Goal: Information Seeking & Learning: Learn about a topic

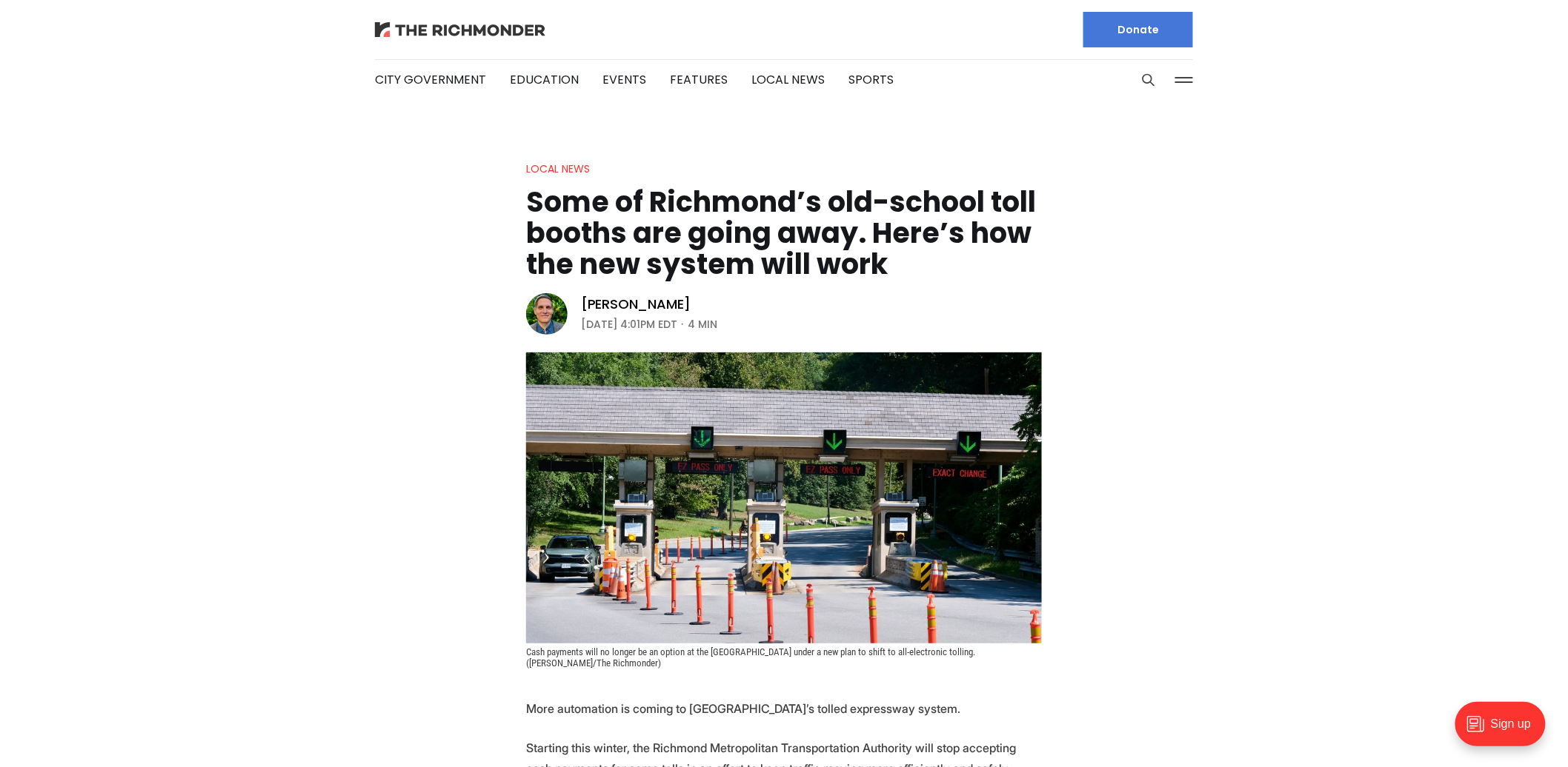
click at [440, 25] on img at bounding box center [460, 29] width 170 height 15
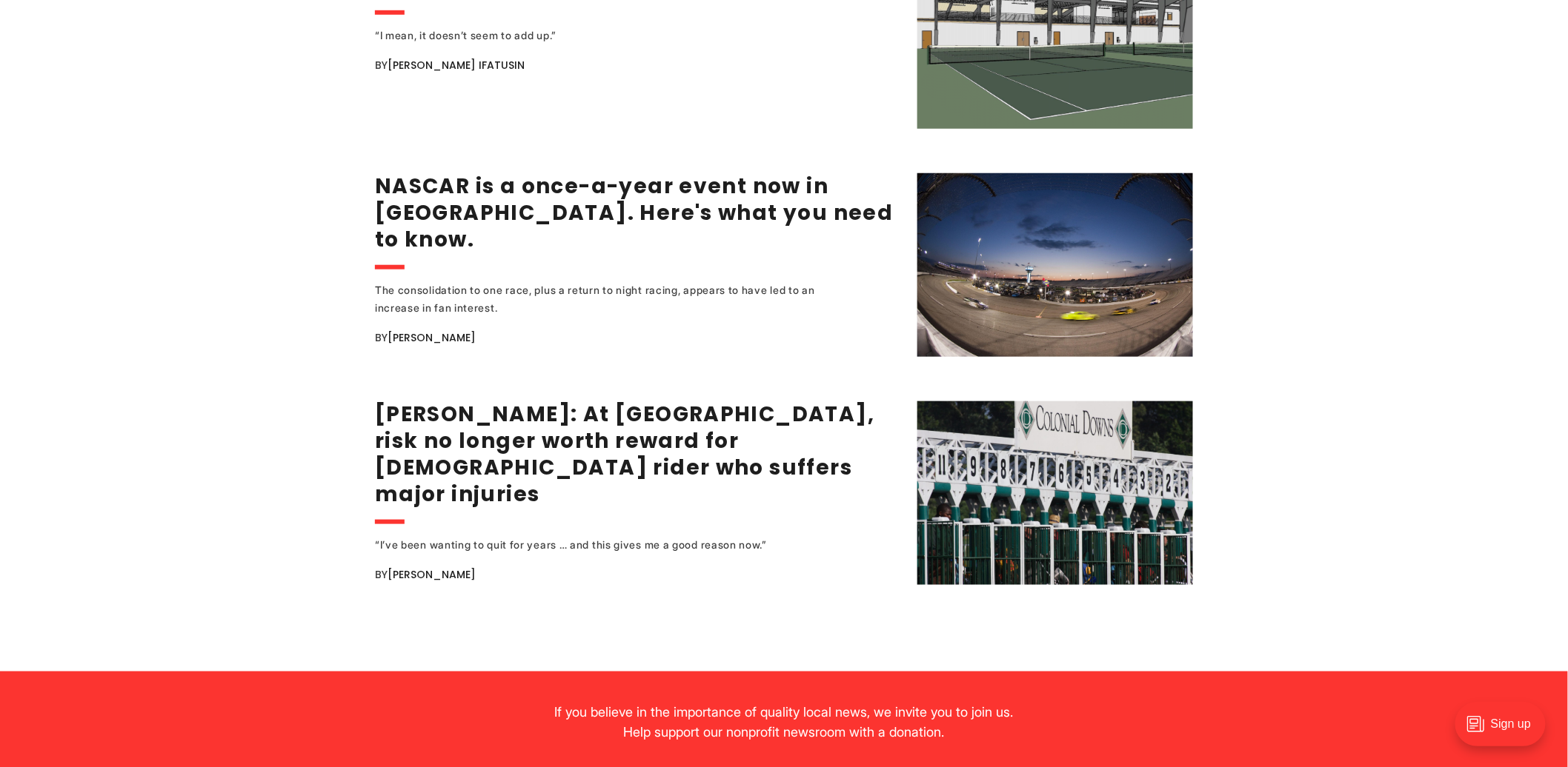
scroll to position [2797, 0]
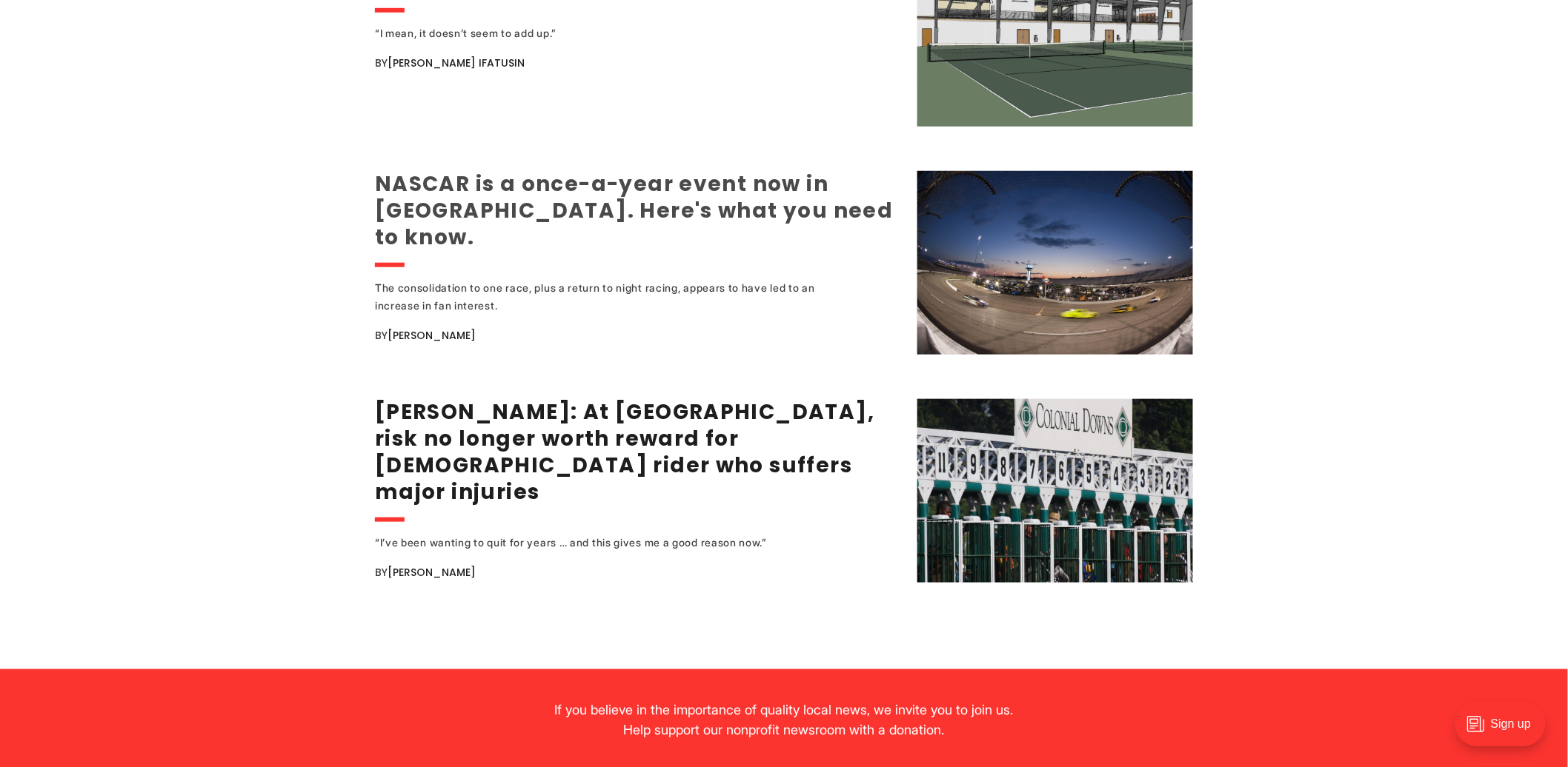
click at [587, 197] on link "NASCAR is a once-a-year event now in Richmond. Here's what you need to know." at bounding box center [634, 210] width 518 height 82
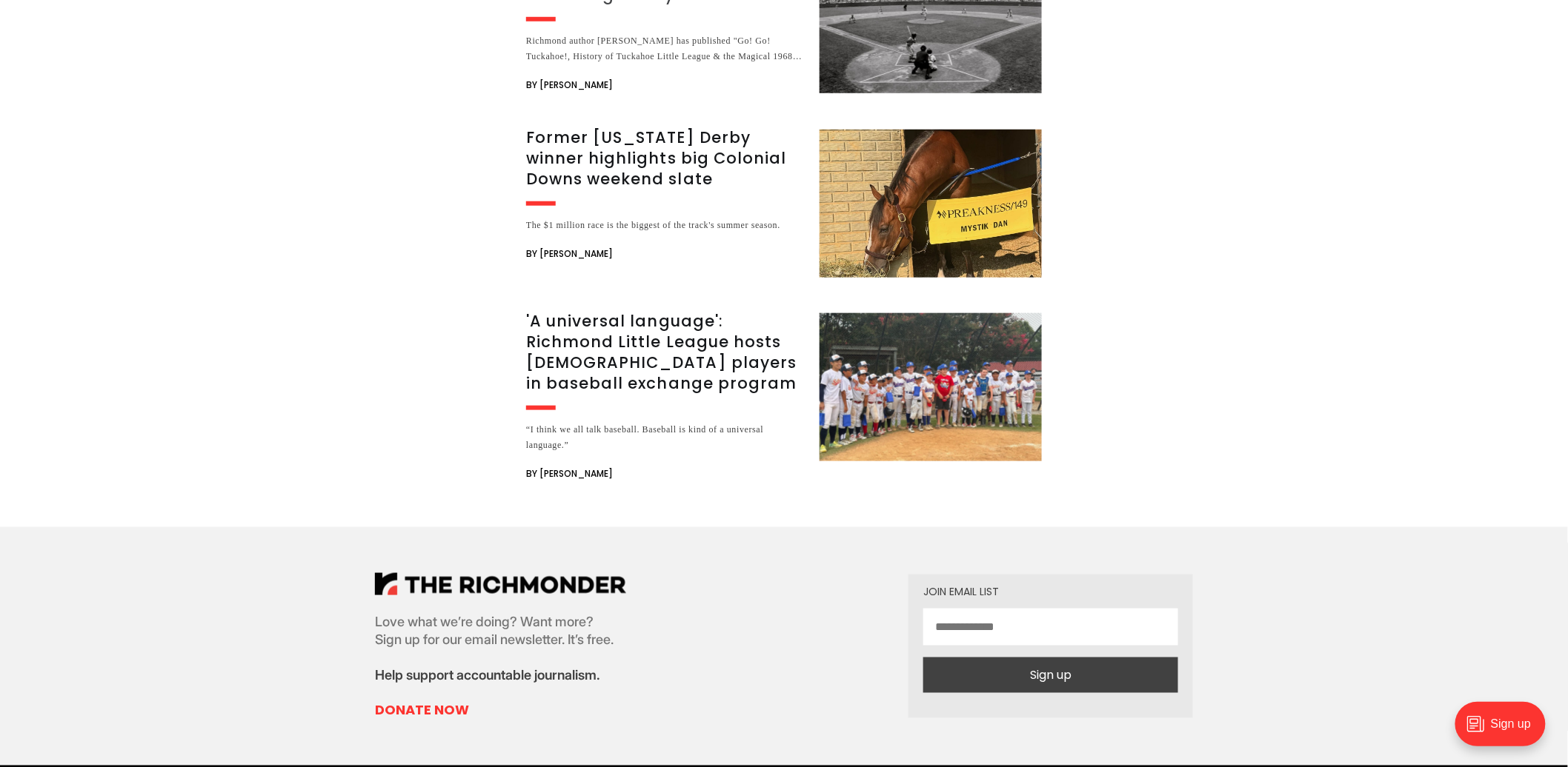
scroll to position [2880, 0]
